Goal: Check status: Check status

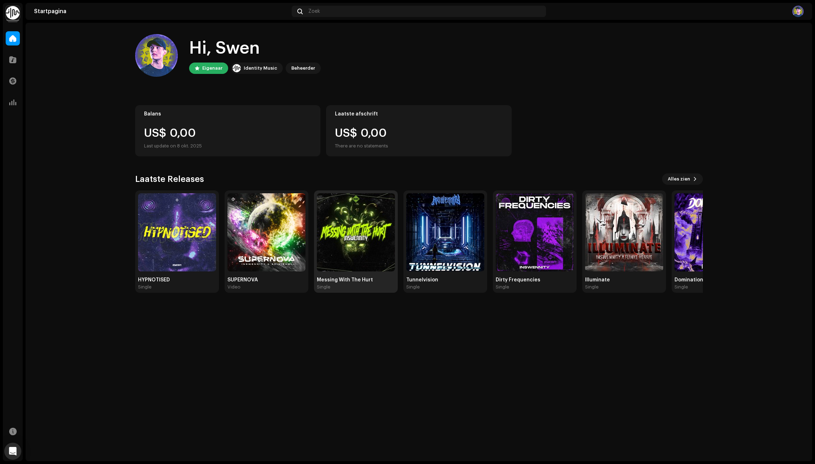
click at [351, 262] on img at bounding box center [356, 232] width 78 height 78
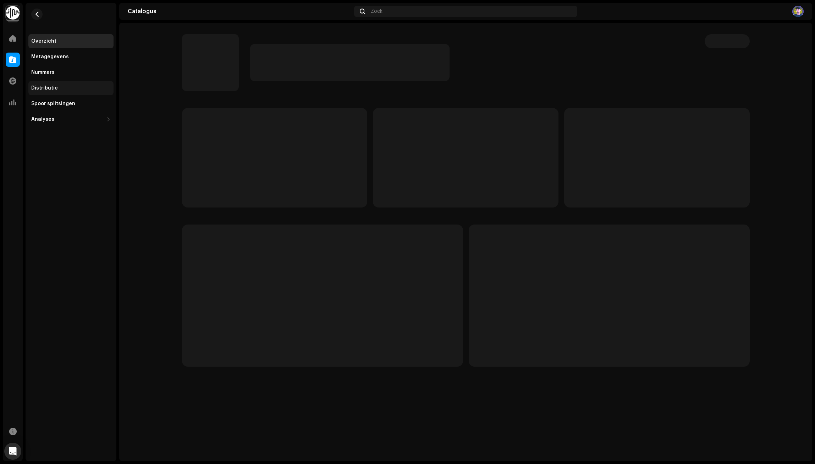
click at [49, 88] on div "Distributie" at bounding box center [44, 88] width 27 height 6
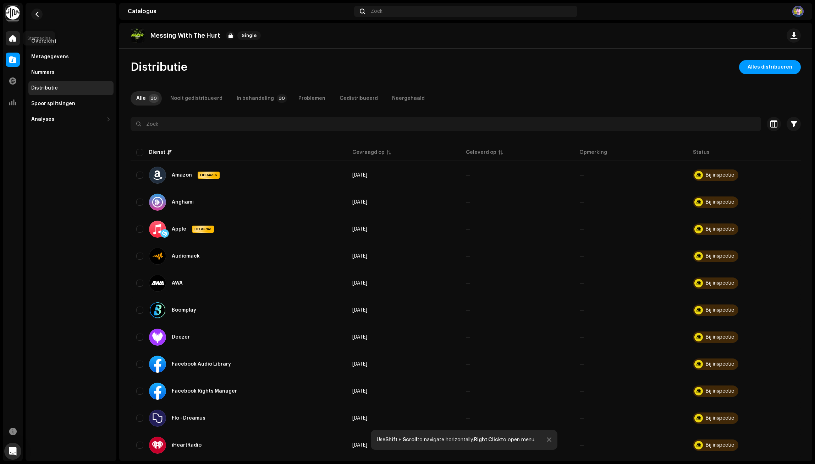
click at [12, 39] on span at bounding box center [12, 38] width 7 height 6
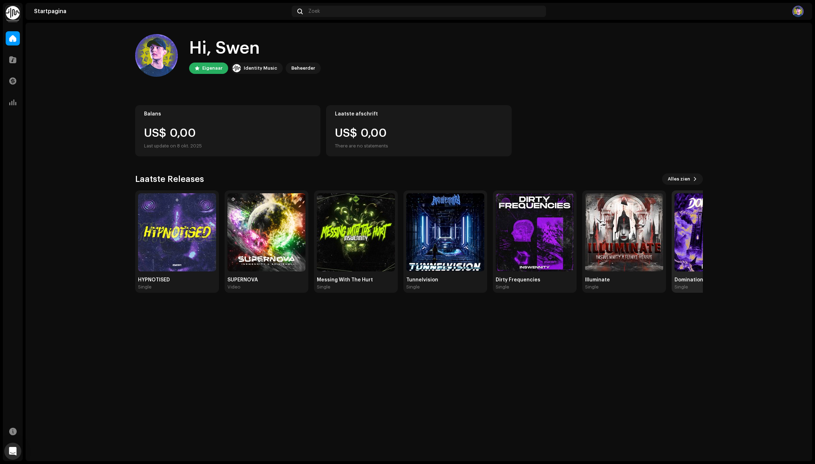
click at [687, 236] on img at bounding box center [714, 232] width 78 height 78
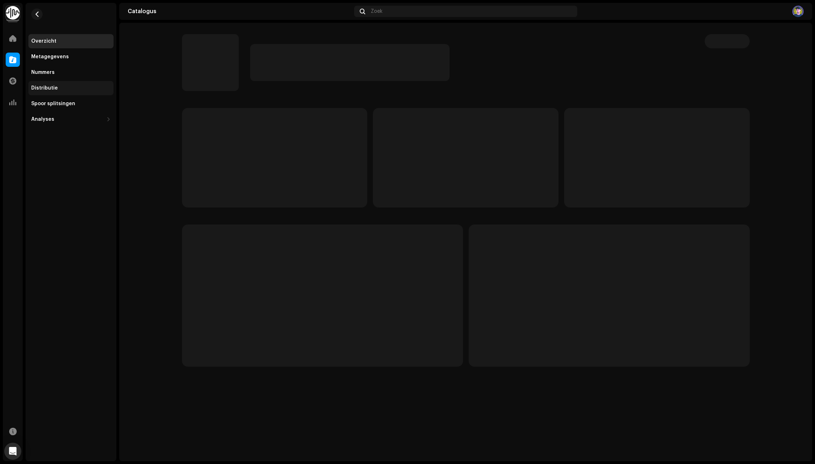
click at [41, 92] on div "Distributie" at bounding box center [70, 88] width 85 height 14
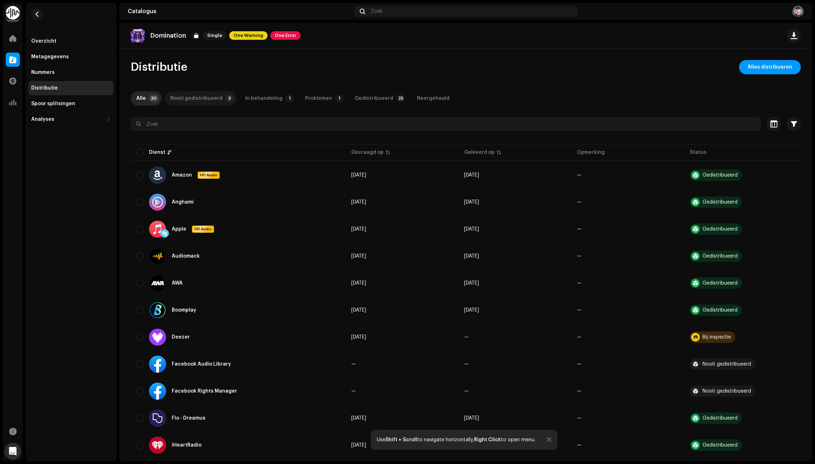
click at [214, 97] on div "Nooit gedistribueerd" at bounding box center [196, 98] width 52 height 14
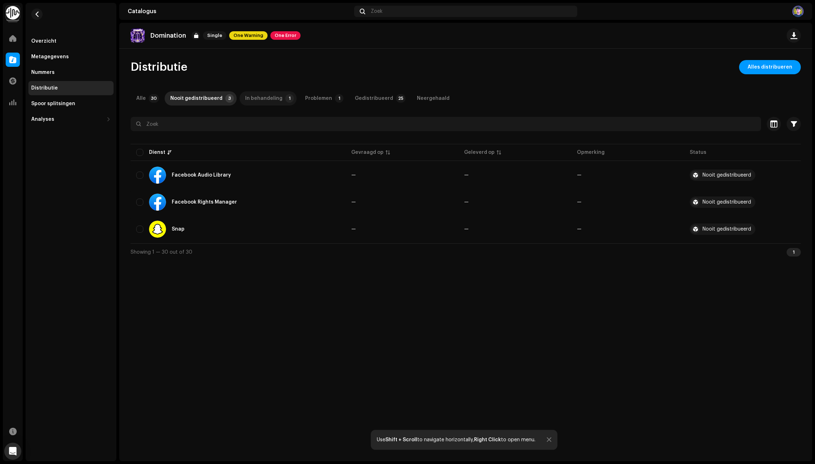
click at [259, 99] on div "In behandeling" at bounding box center [263, 98] width 37 height 14
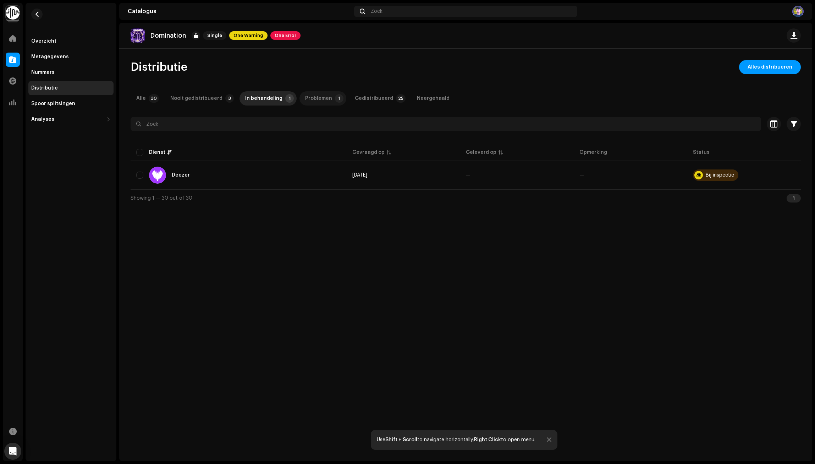
click at [335, 96] on p-badge "1" at bounding box center [339, 98] width 9 height 9
click at [371, 100] on div "Gedistribueerd" at bounding box center [374, 98] width 38 height 14
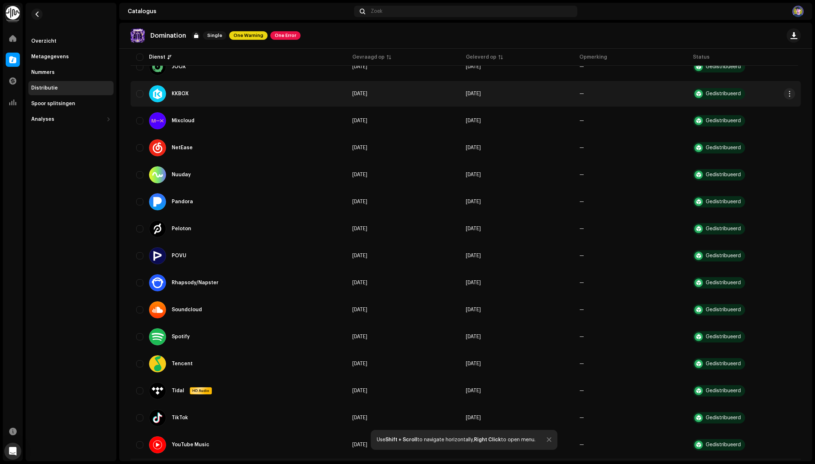
scroll to position [395, 0]
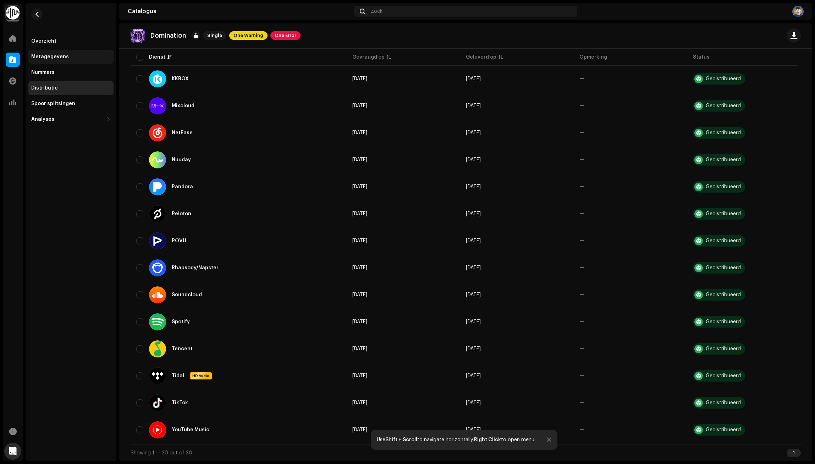
click at [51, 57] on div "Metagegevens" at bounding box center [50, 57] width 38 height 6
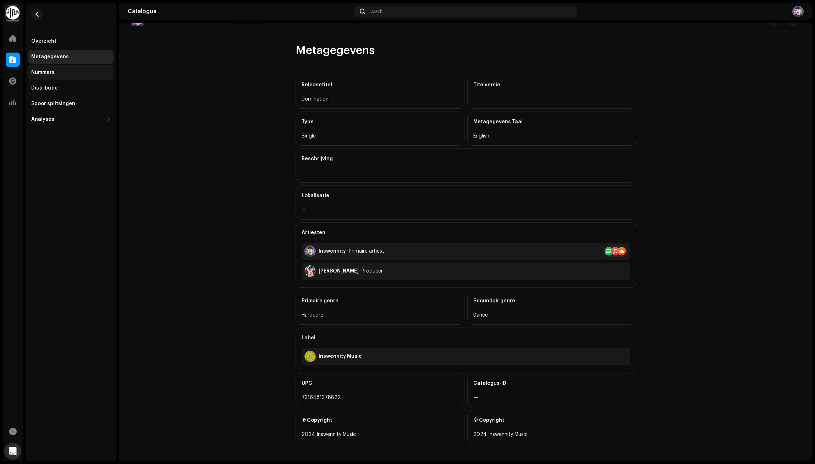
click at [47, 78] on div "Nummers" at bounding box center [70, 72] width 85 height 14
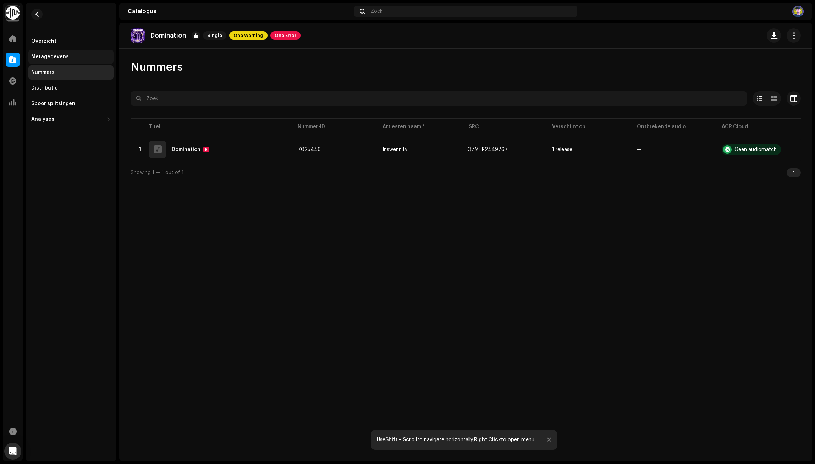
click at [58, 62] on div "Metagegevens" at bounding box center [70, 57] width 85 height 14
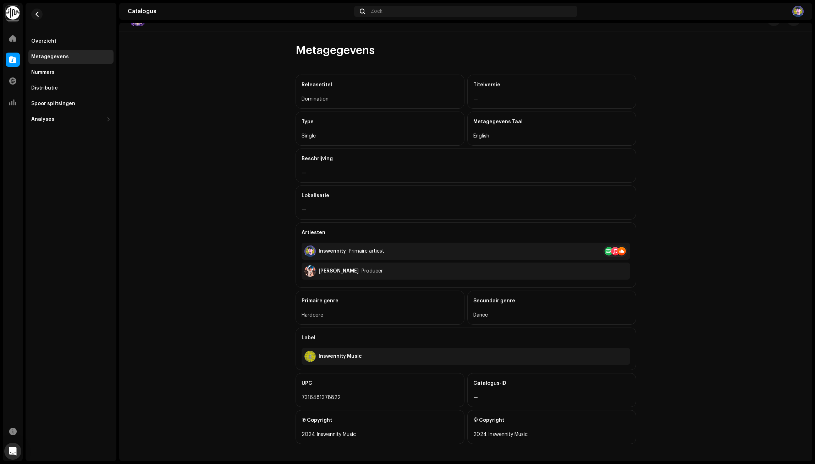
click at [305, 362] on p-skeleton at bounding box center [305, 355] width 0 height 11
click at [60, 43] on div "Overzicht" at bounding box center [71, 41] width 80 height 6
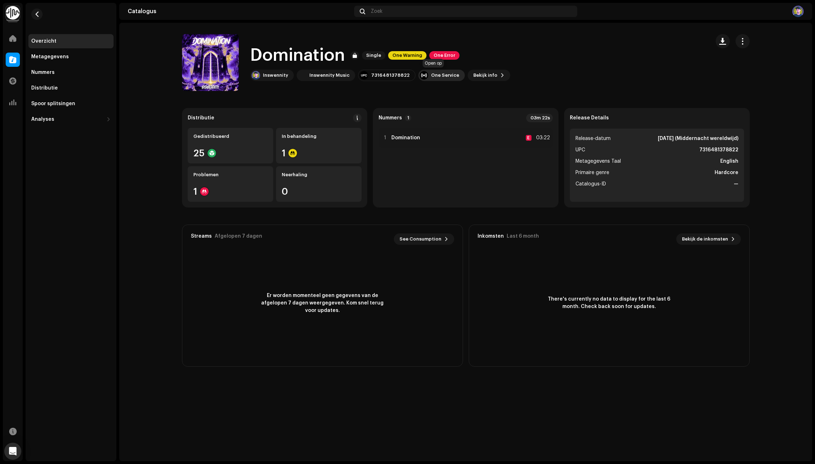
click at [438, 76] on div "One Service" at bounding box center [445, 75] width 28 height 6
click at [379, 95] on catalog-releases-details-overview "Domination Single One Warning One Error Domination Single One Warning One Error…" at bounding box center [465, 200] width 693 height 355
click at [389, 76] on div "7316481378822" at bounding box center [390, 75] width 38 height 6
click at [474, 78] on span "Bekijk info" at bounding box center [486, 75] width 24 height 14
drag, startPoint x: 584, startPoint y: 69, endPoint x: 504, endPoint y: 97, distance: 84.9
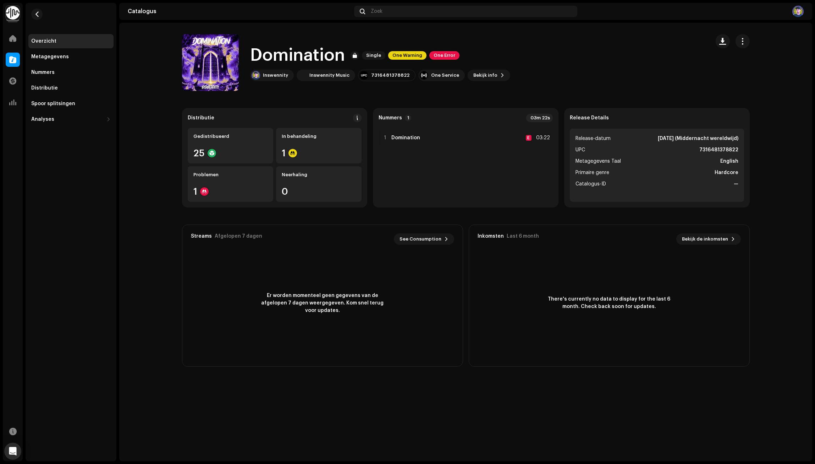
click at [583, 69] on div "Domination 2973737 Metagegevens Distributie Metagegevens Taal English Releaseti…" at bounding box center [407, 232] width 815 height 464
click at [433, 72] on div "One Service" at bounding box center [442, 75] width 47 height 11
click at [447, 98] on div "Apple" at bounding box center [471, 92] width 114 height 17
click at [54, 63] on div "Metagegevens" at bounding box center [70, 57] width 85 height 14
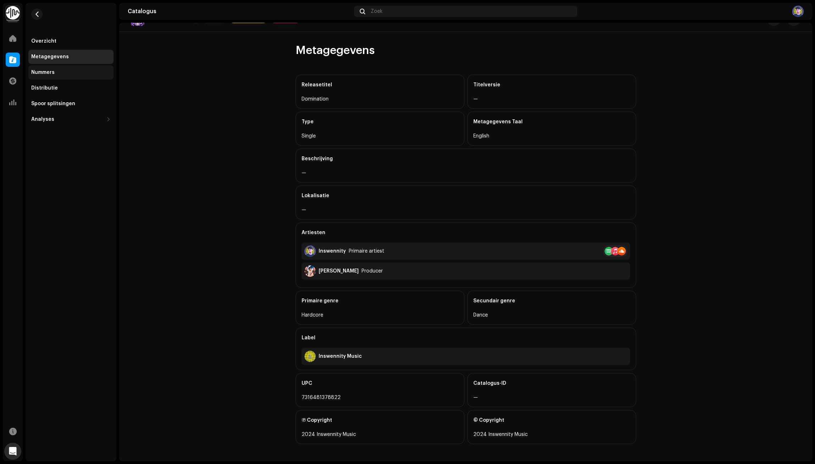
click at [52, 71] on div "Nummers" at bounding box center [42, 73] width 23 height 6
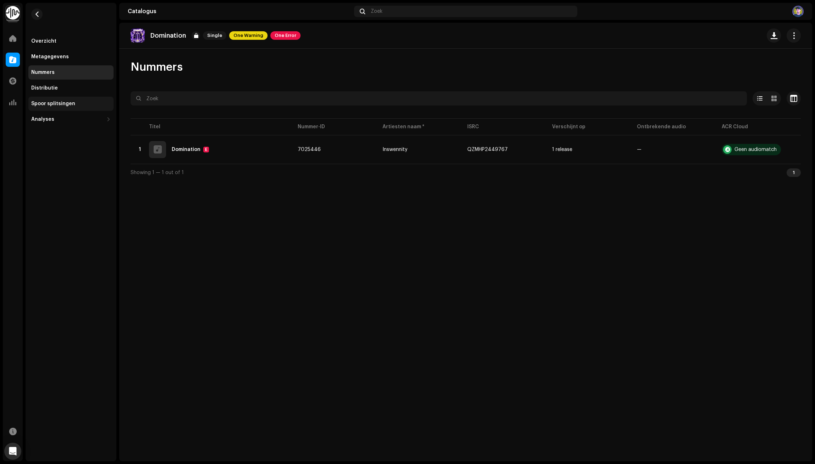
click at [51, 103] on div "Spoor splitsingen" at bounding box center [53, 104] width 44 height 6
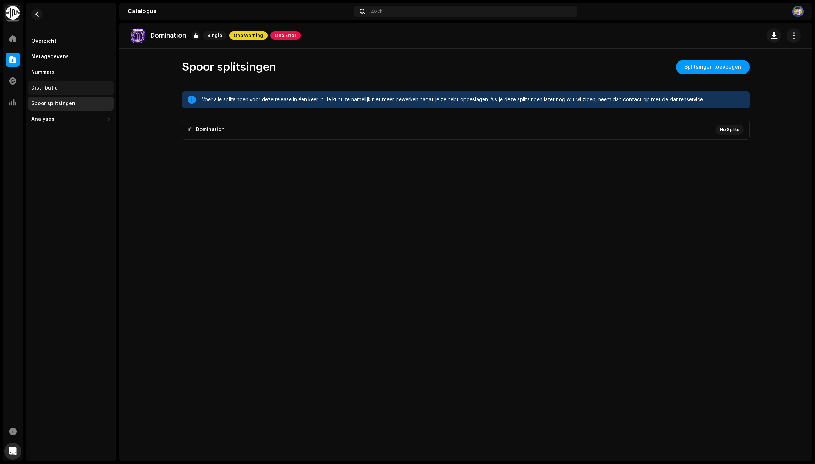
click at [53, 86] on div "Distributie" at bounding box center [44, 88] width 27 height 6
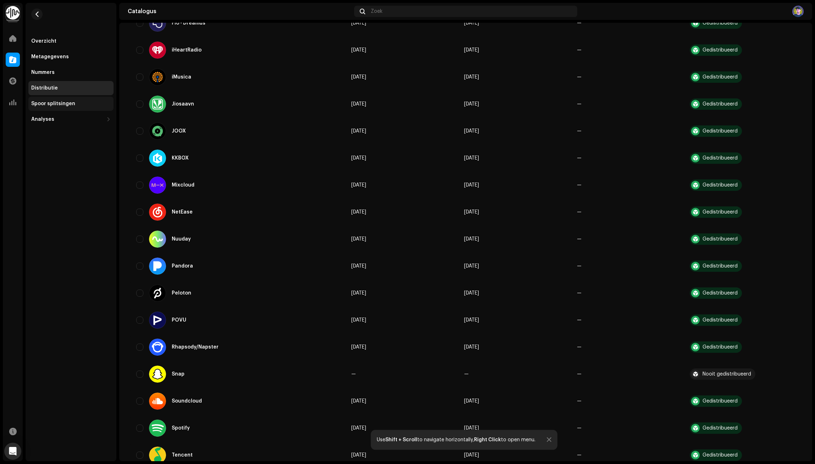
click at [49, 100] on div "Spoor splitsingen" at bounding box center [70, 104] width 85 height 14
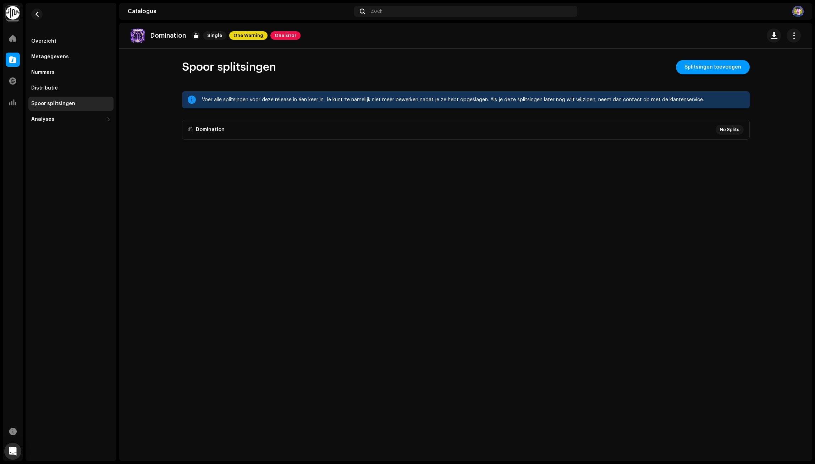
click at [737, 129] on p-accordion "#1 Domination No Splits" at bounding box center [466, 130] width 568 height 20
click at [59, 121] on div "Analyses" at bounding box center [67, 119] width 72 height 6
click at [47, 164] on div "Inkomsten" at bounding box center [47, 166] width 26 height 6
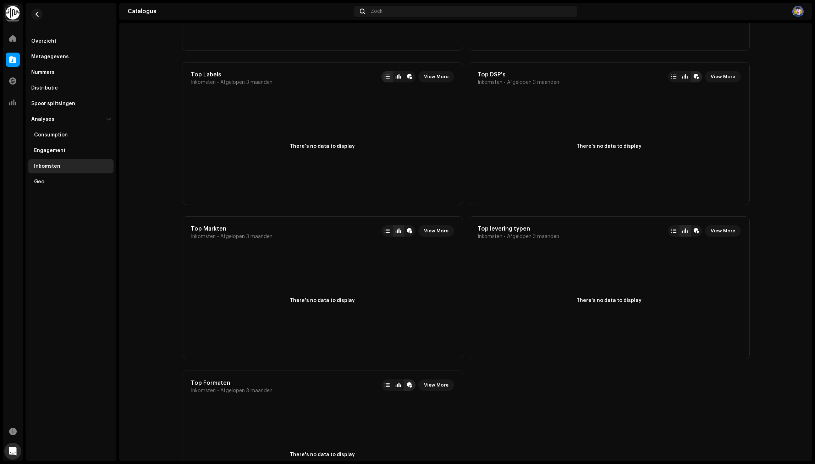
click at [798, 15] on img at bounding box center [798, 11] width 11 height 11
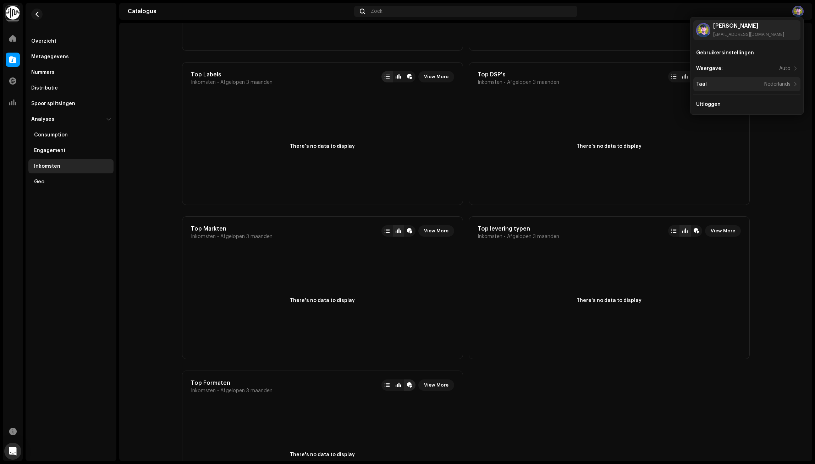
click at [724, 82] on div "Taal Nederlands" at bounding box center [744, 84] width 94 height 6
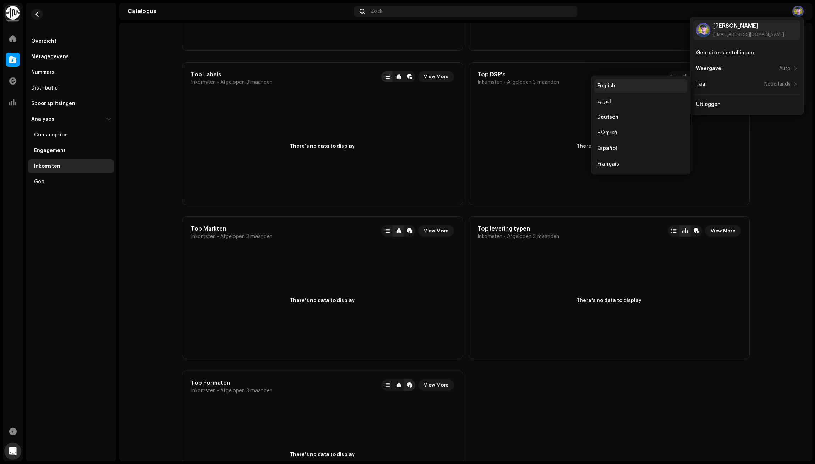
click at [615, 82] on div "English" at bounding box center [641, 86] width 93 height 14
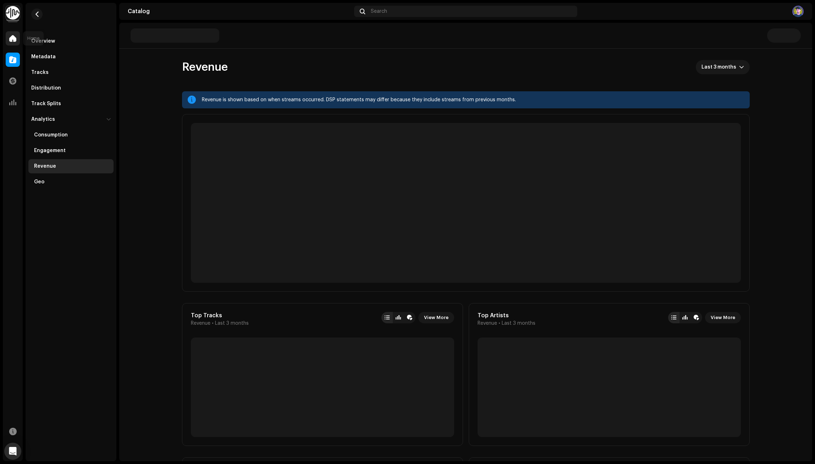
click at [16, 36] on span at bounding box center [12, 38] width 7 height 6
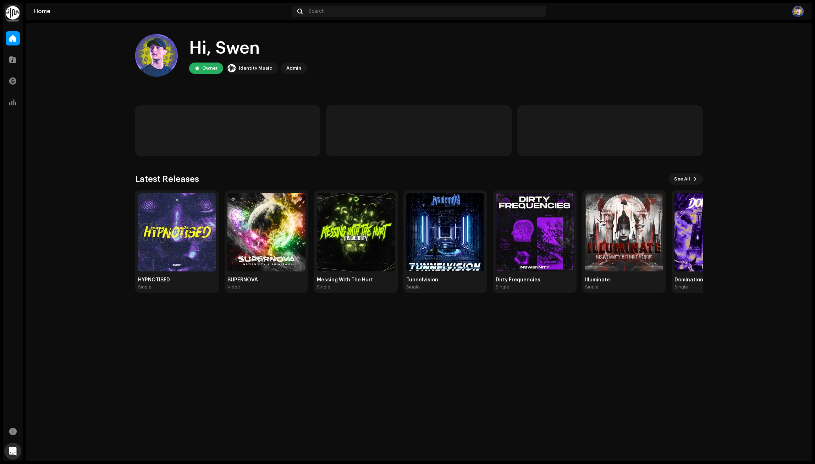
click at [11, 13] on img at bounding box center [13, 13] width 14 height 14
click at [103, 169] on home-home "Hi, Swen Owner Identity Music Admin Latest Releases See All HYPNOTISED Single S…" at bounding box center [419, 163] width 787 height 281
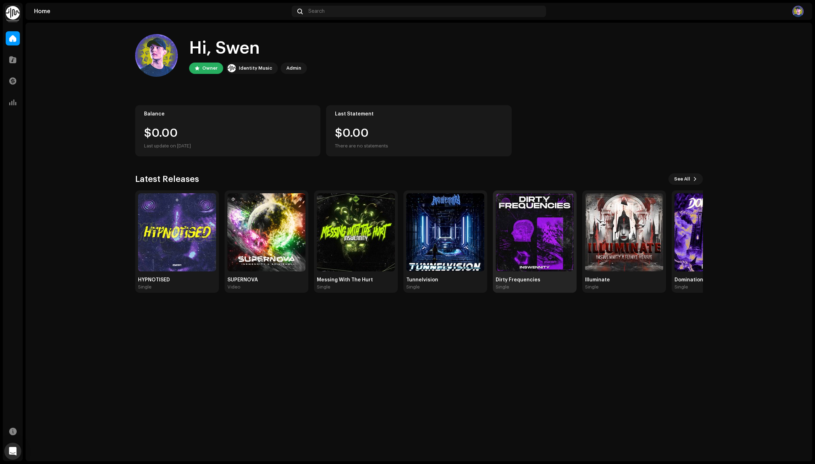
click at [509, 235] on img at bounding box center [535, 232] width 78 height 78
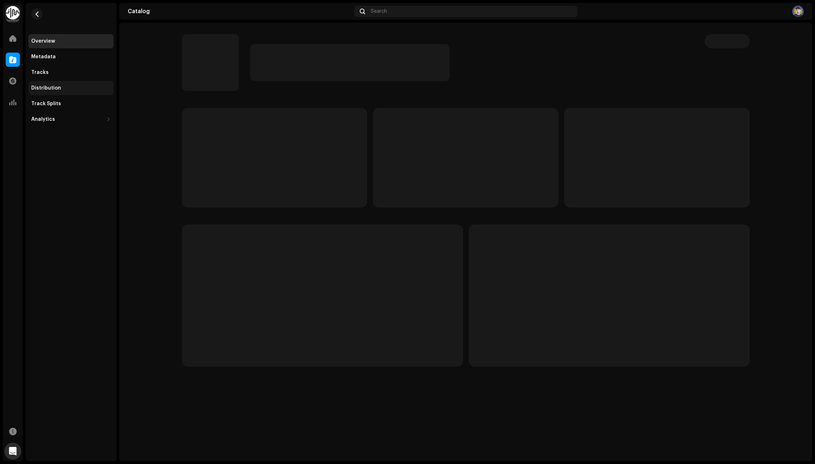
click at [54, 88] on div "Distribution" at bounding box center [46, 88] width 30 height 6
